Goal: Communication & Community: Answer question/provide support

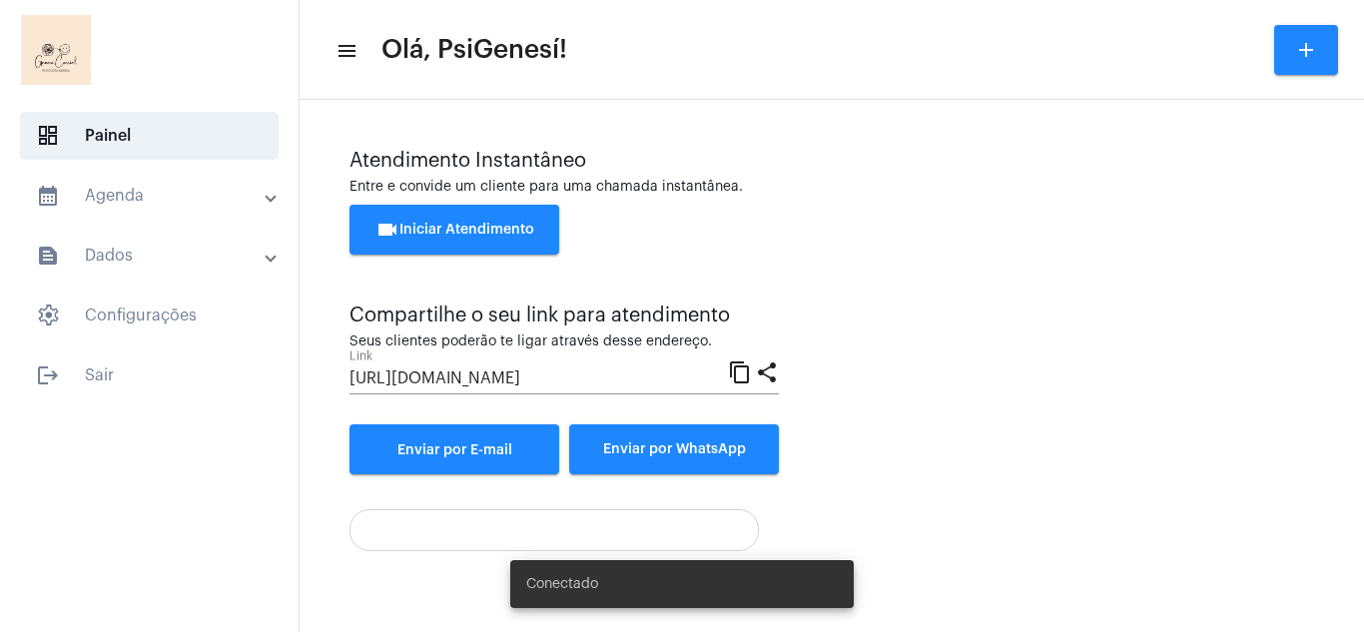
click at [442, 226] on span "videocam Iniciar Atendimento" at bounding box center [454, 230] width 159 height 14
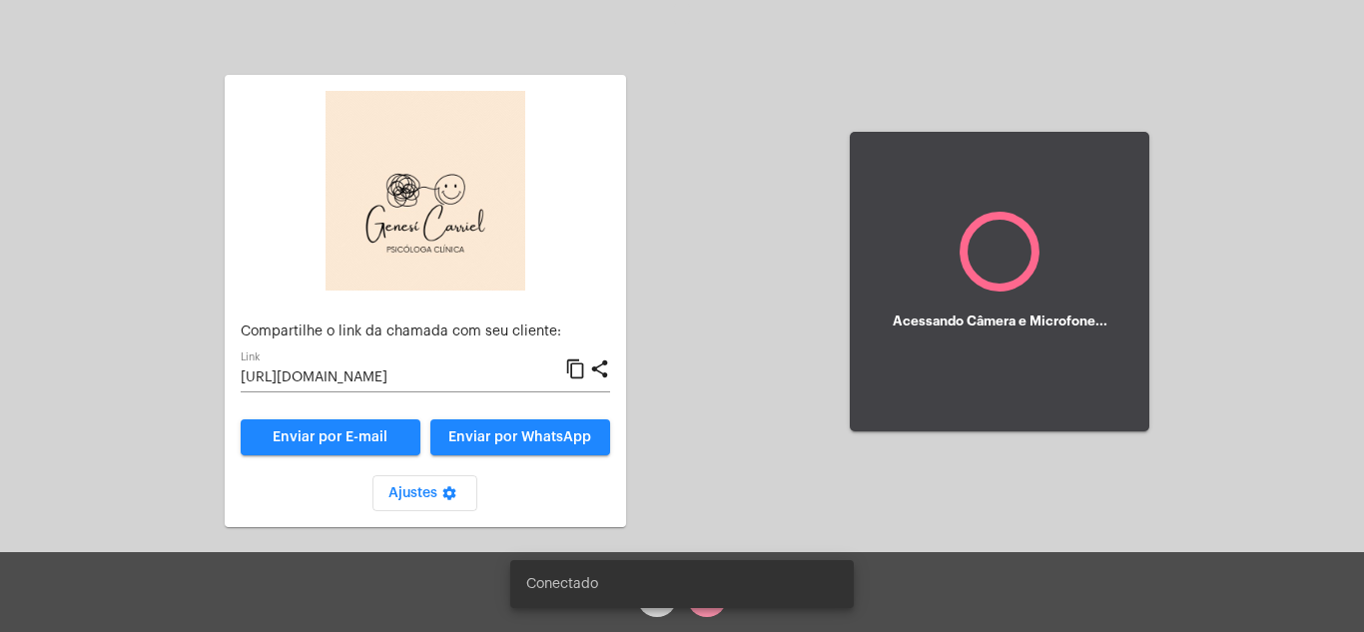
click at [513, 435] on span "Enviar por WhatsApp" at bounding box center [519, 437] width 143 height 14
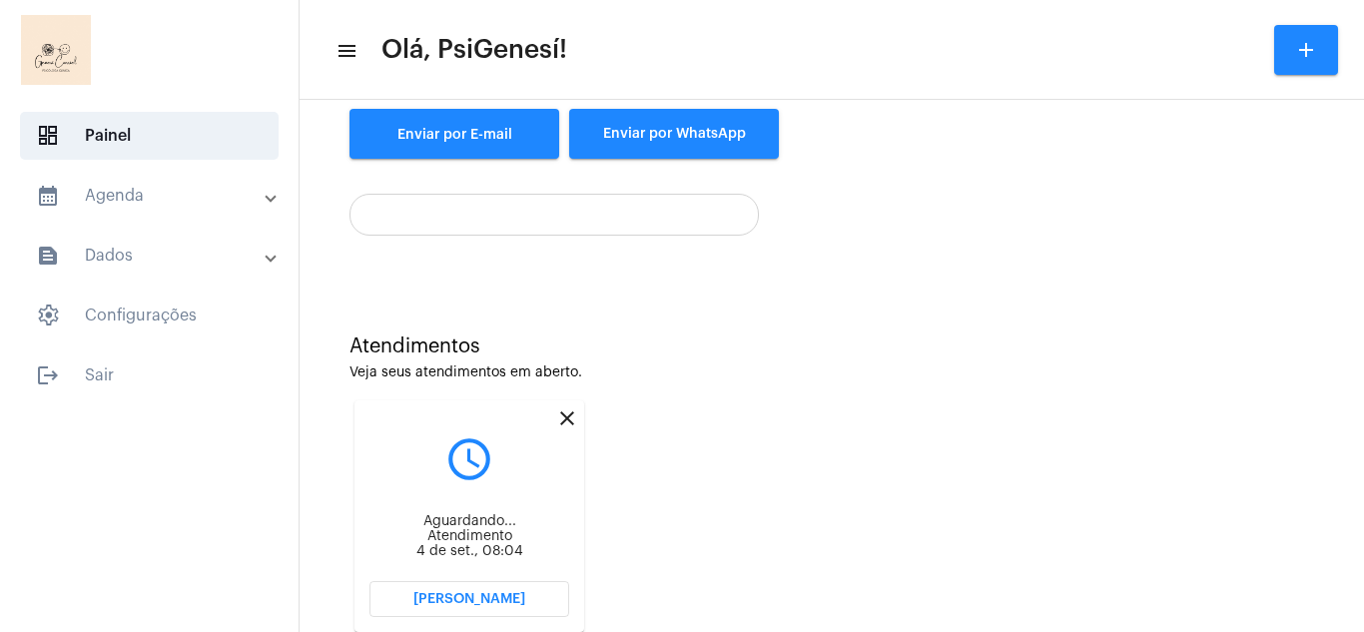
scroll to position [370, 0]
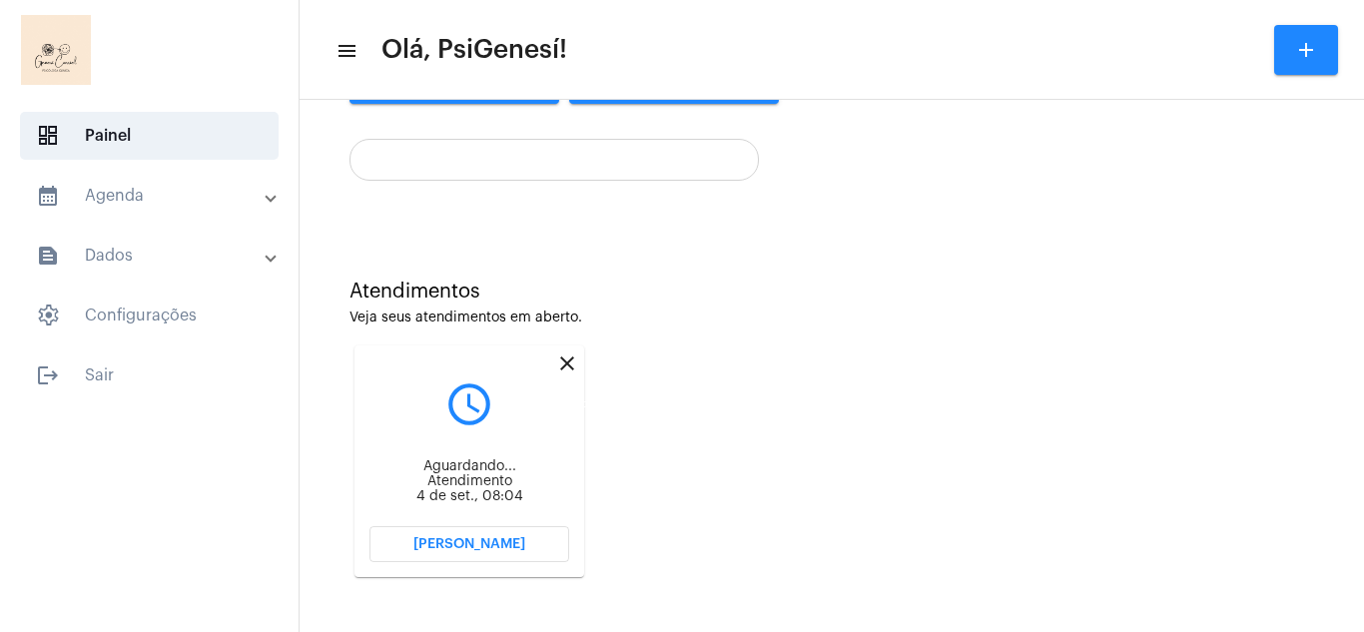
click at [562, 357] on mat-icon "close" at bounding box center [567, 363] width 24 height 24
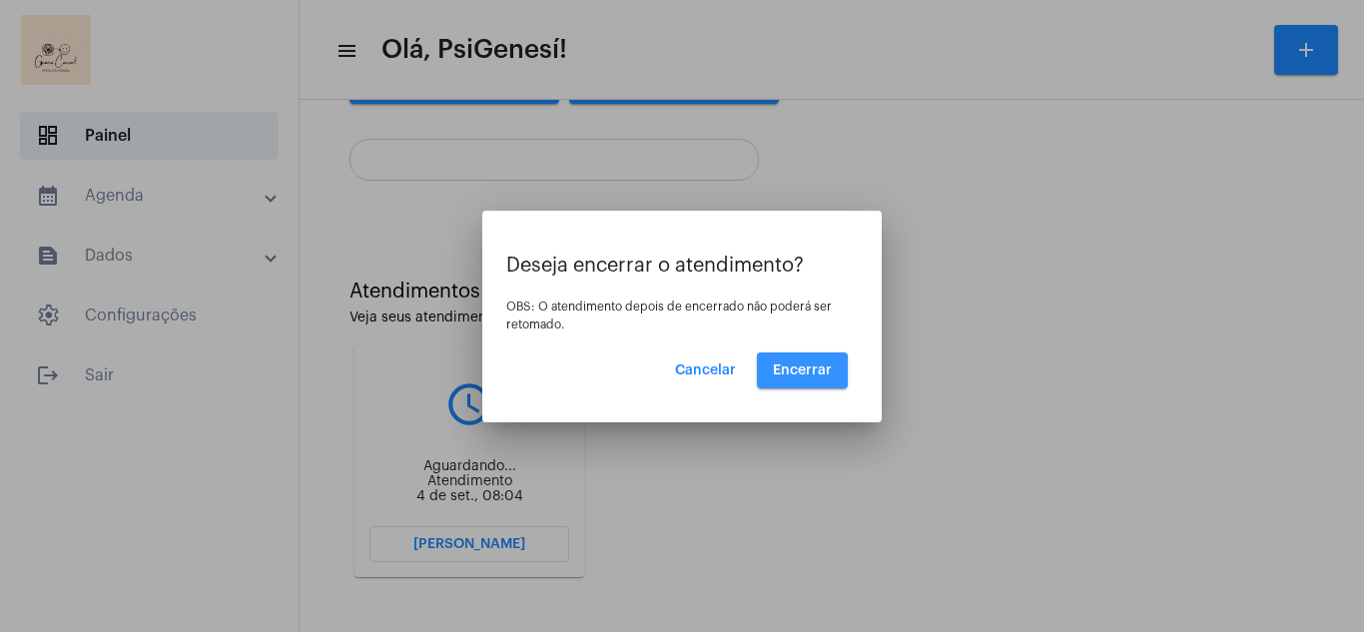
click at [786, 370] on span "Encerrar" at bounding box center [802, 370] width 59 height 14
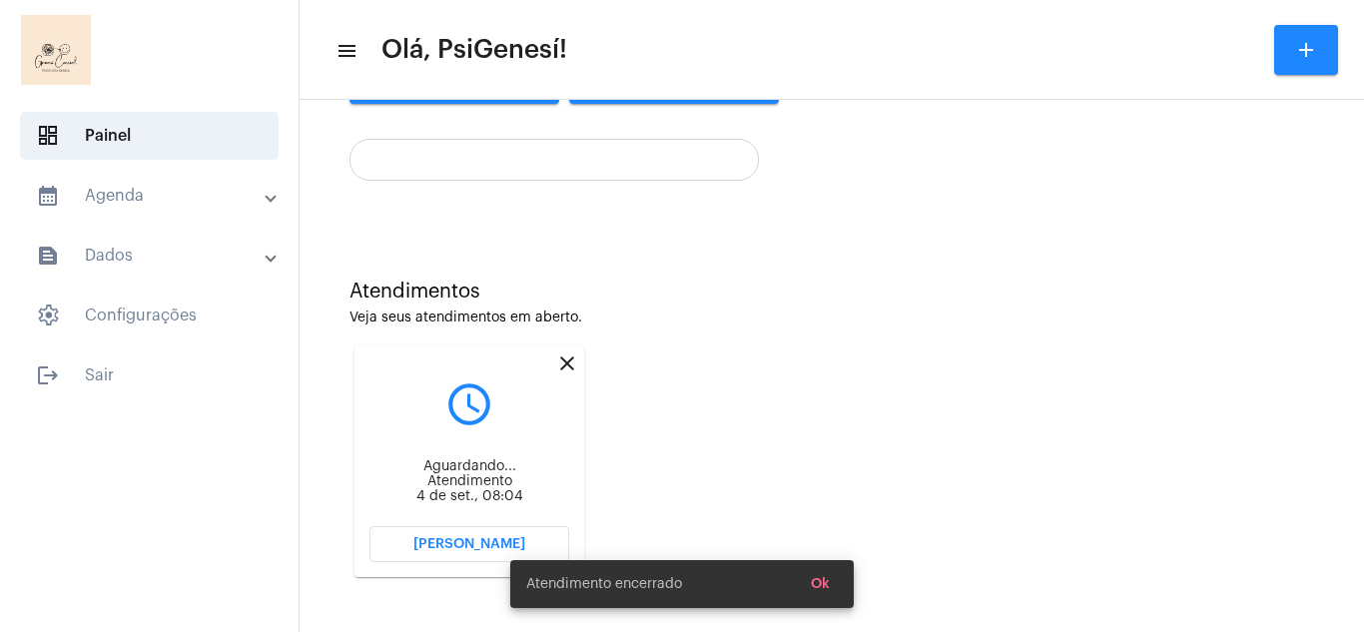
scroll to position [114, 0]
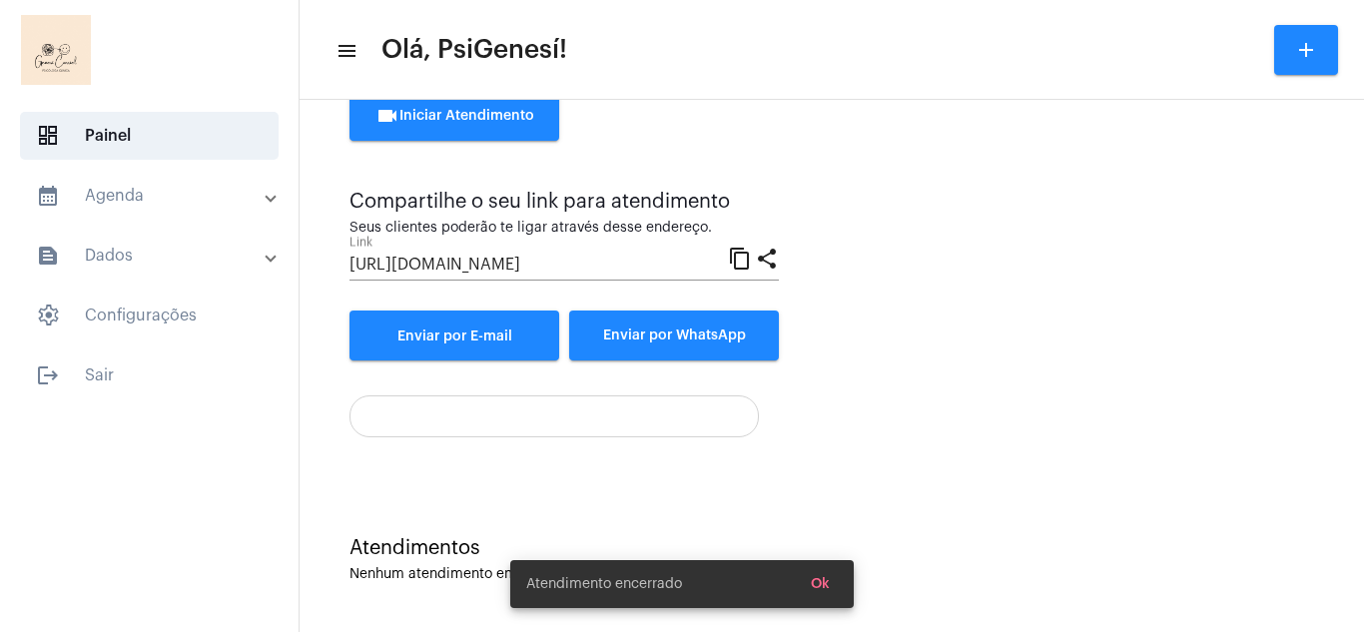
drag, startPoint x: 789, startPoint y: 431, endPoint x: 860, endPoint y: 462, distance: 77.3
click at [791, 433] on div at bounding box center [831, 408] width 964 height 57
